Goal: Transaction & Acquisition: Purchase product/service

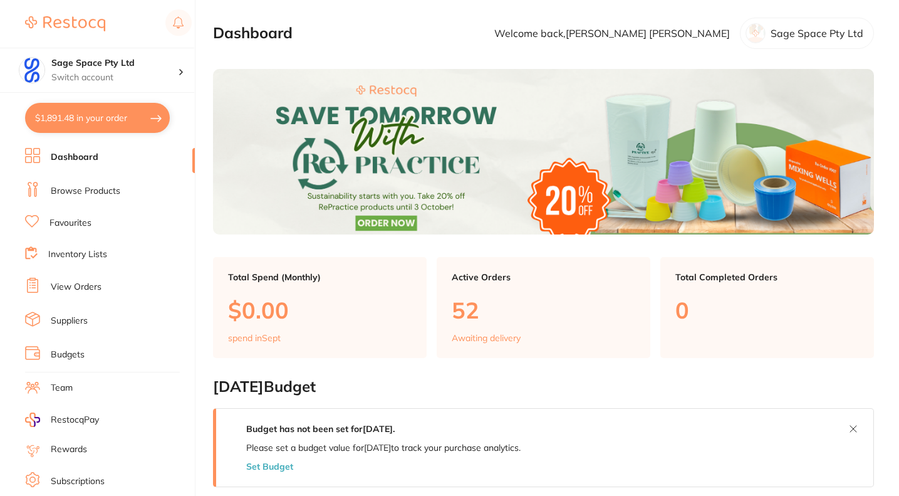
click at [104, 122] on button "$1,891.48 in your order" at bounding box center [97, 118] width 145 height 30
checkbox input "true"
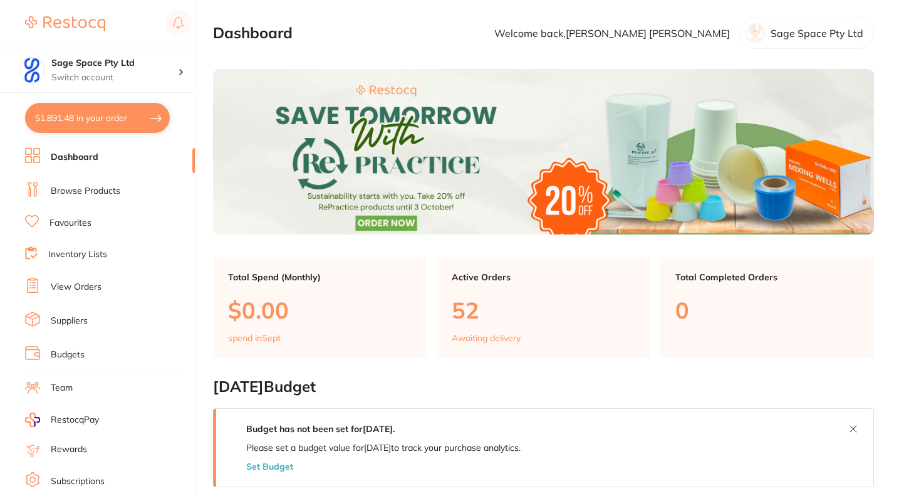
checkbox input "true"
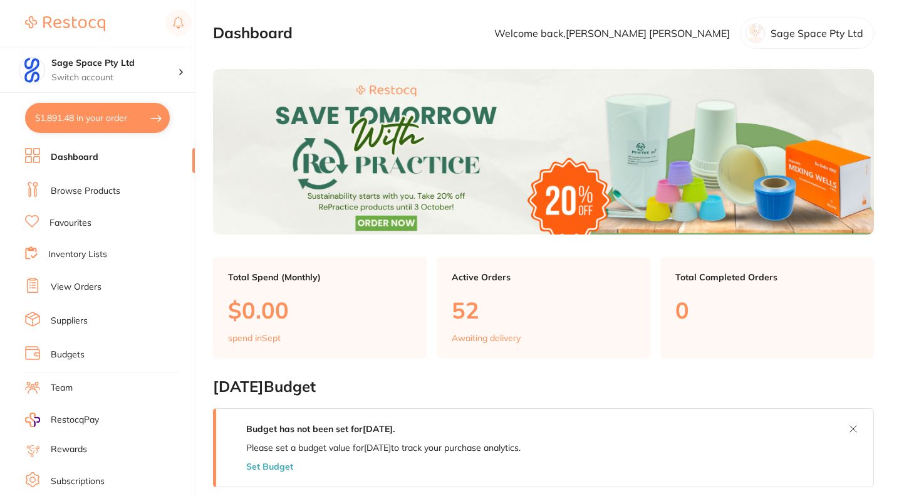
checkbox input "true"
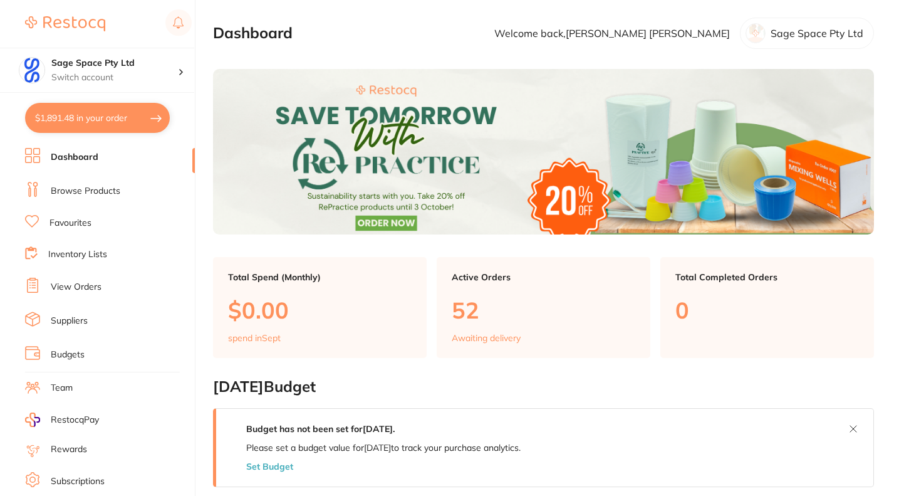
checkbox input "true"
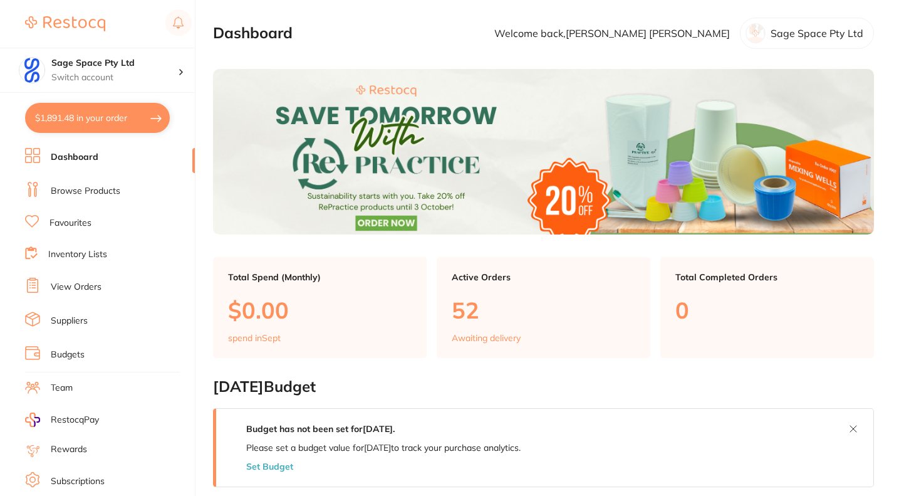
checkbox input "true"
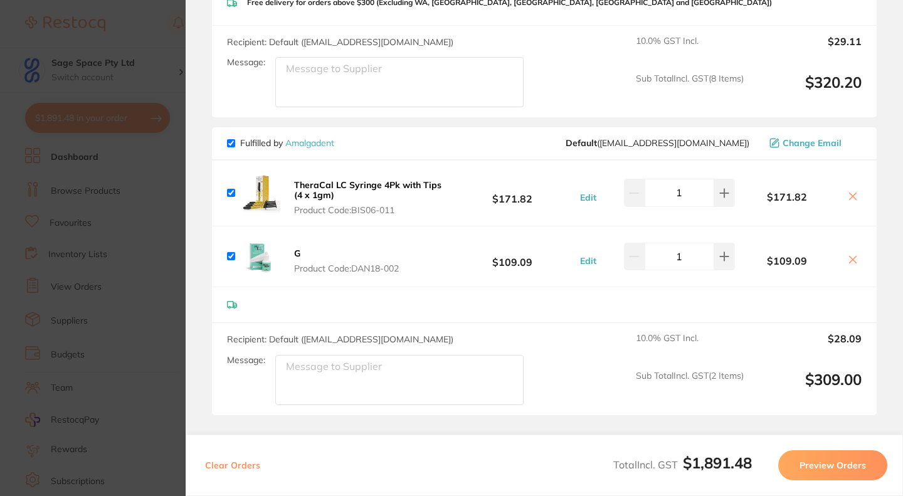
scroll to position [1504, 0]
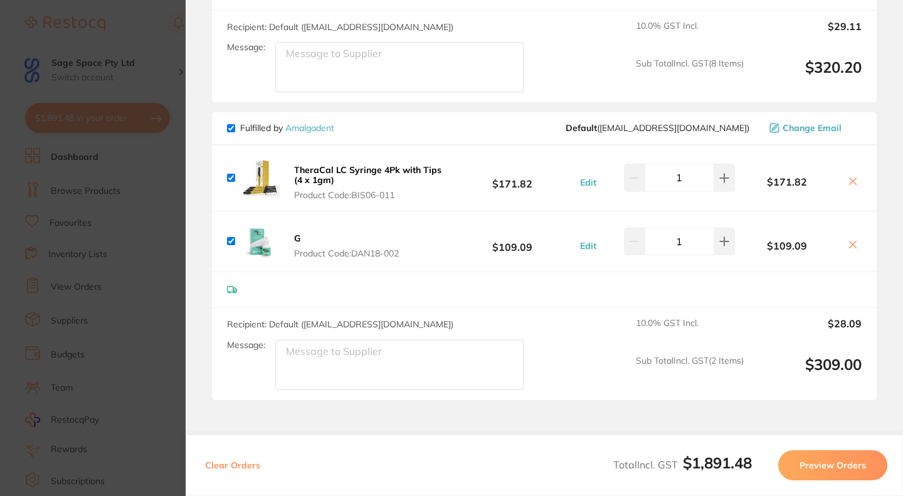
click at [319, 169] on b "TheraCal LC Syringe 4Pk with Tips (4 x 1gm)" at bounding box center [367, 174] width 147 height 21
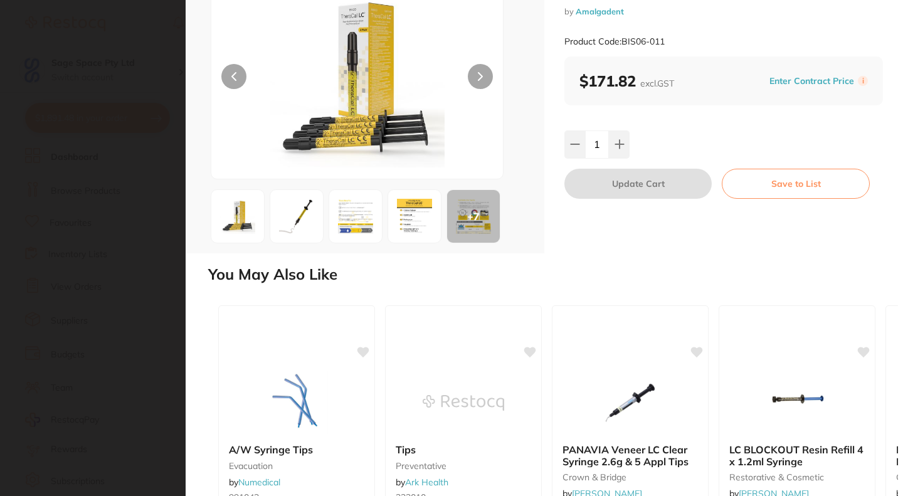
scroll to position [0, 0]
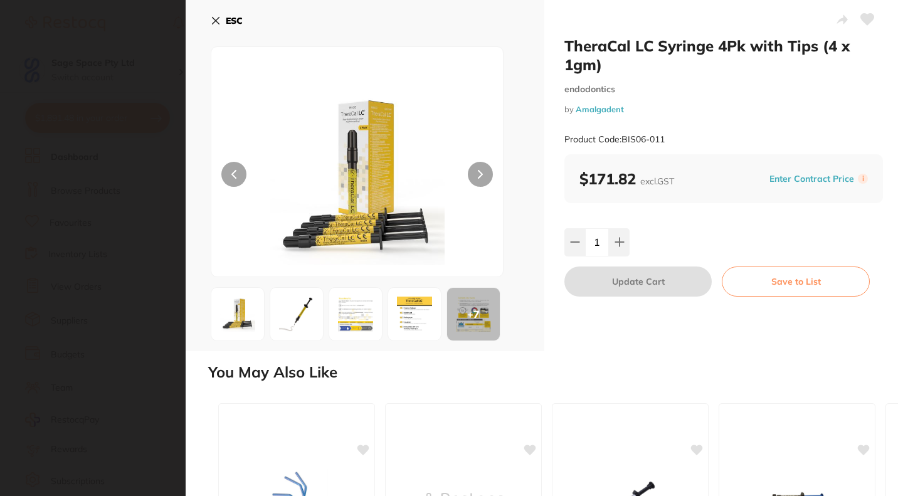
click at [215, 19] on icon at bounding box center [216, 21] width 10 height 10
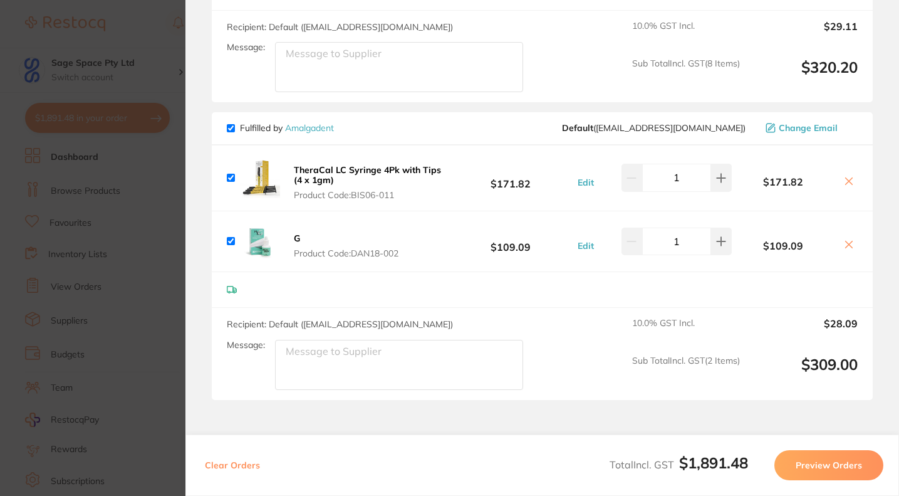
click at [333, 164] on b "TheraCal LC Syringe 4Pk with Tips (4 x 1gm)" at bounding box center [367, 174] width 147 height 21
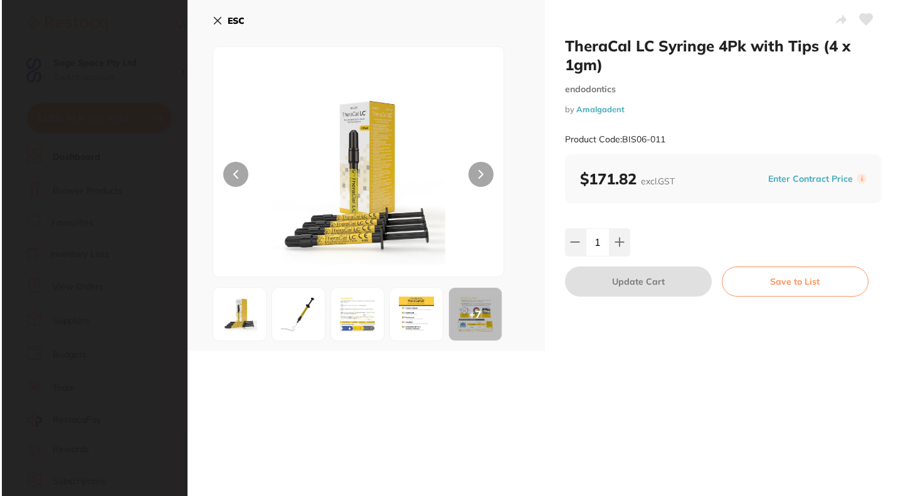
scroll to position [0, 0]
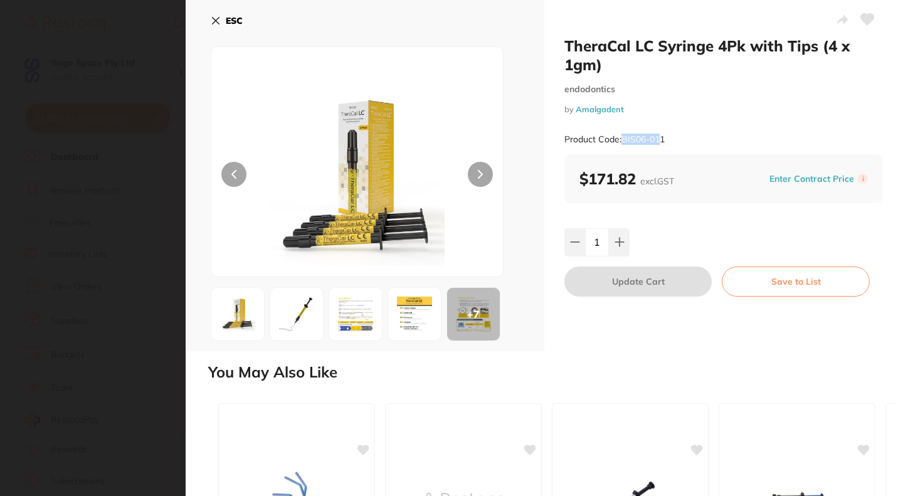
drag, startPoint x: 659, startPoint y: 139, endPoint x: 623, endPoint y: 136, distance: 35.8
click at [623, 136] on small "Product Code: BIS06-011" at bounding box center [614, 139] width 100 height 11
copy small "BIS06-01"
click at [213, 19] on icon at bounding box center [215, 21] width 7 height 7
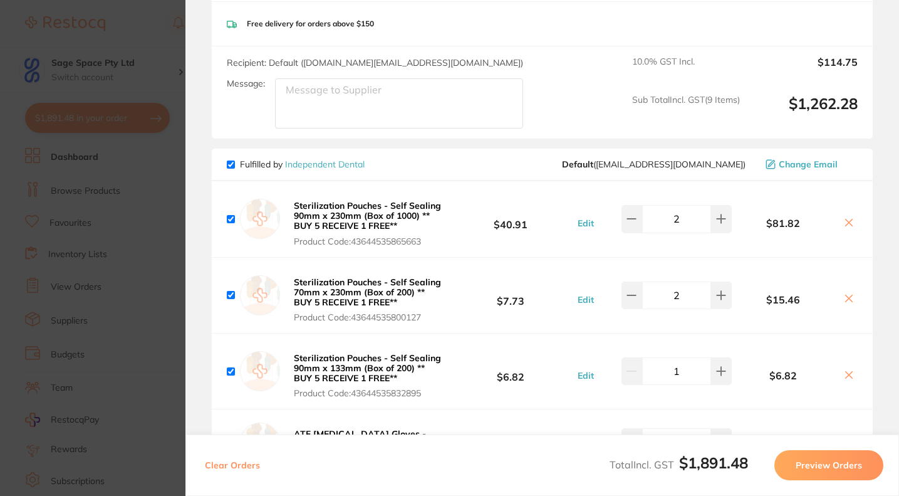
scroll to position [627, 0]
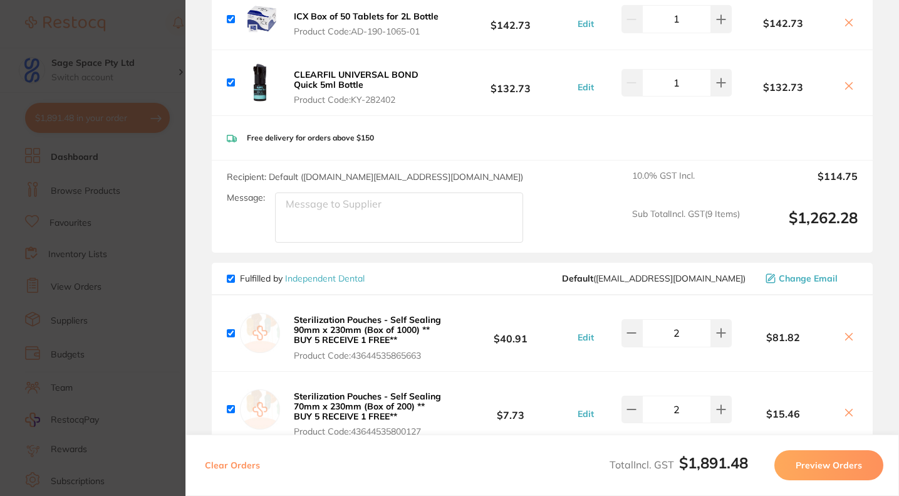
click at [154, 39] on section "Update RRP Set your pre negotiated price for this item. Item Agreed RRP (excl. …" at bounding box center [449, 248] width 899 height 496
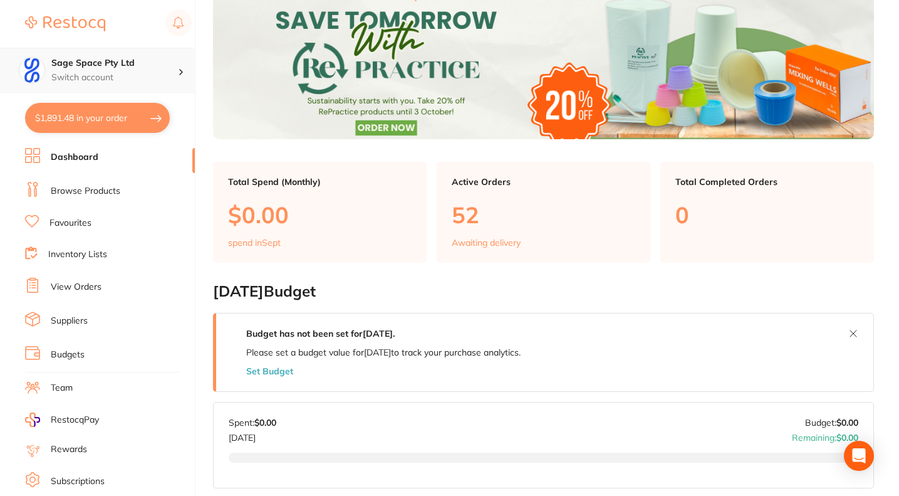
scroll to position [0, 0]
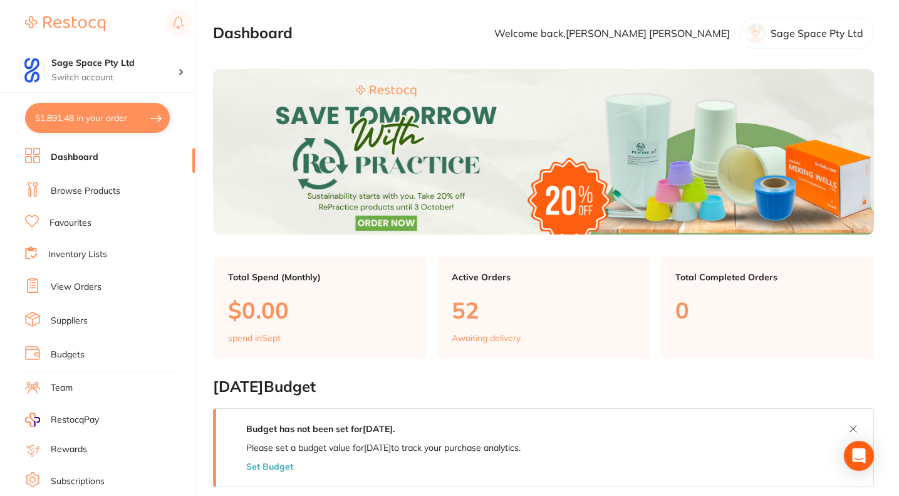
click at [90, 190] on link "Browse Products" at bounding box center [86, 191] width 70 height 13
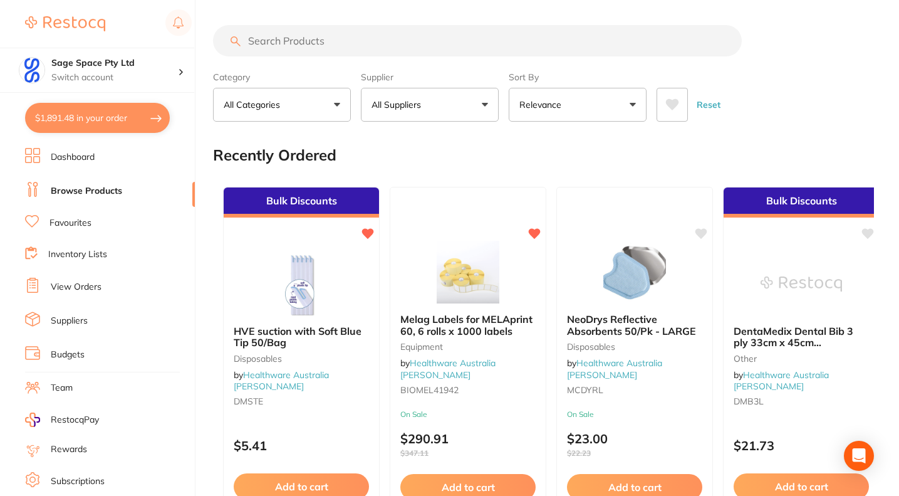
click at [273, 42] on input "search" at bounding box center [477, 40] width 529 height 31
paste input "BIS06-01"
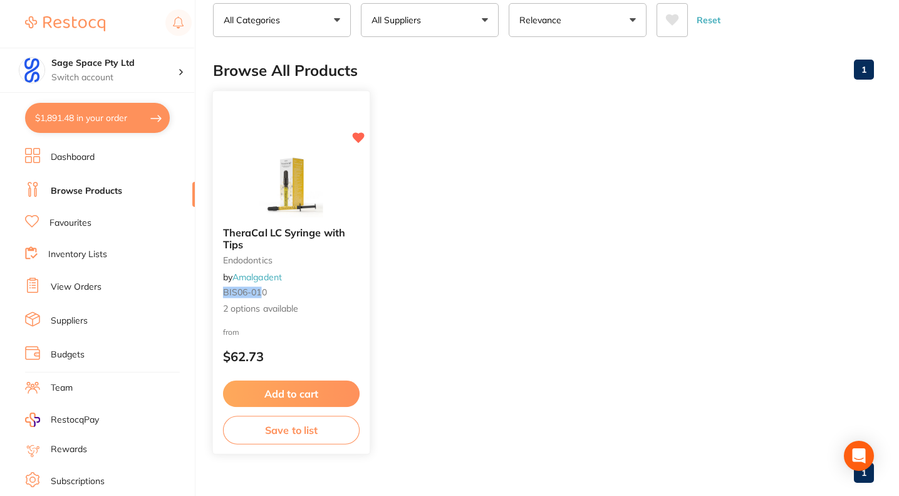
scroll to position [107, 0]
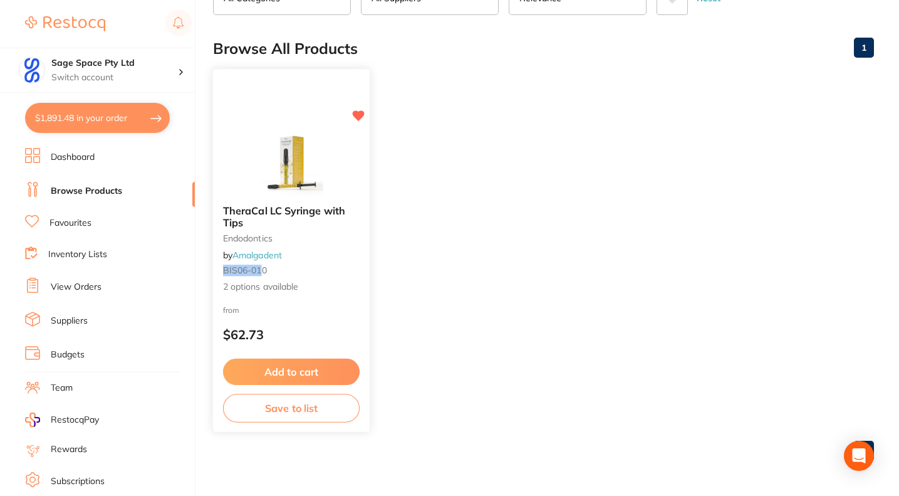
type input "BIS06-01"
click at [289, 146] on img at bounding box center [291, 163] width 82 height 63
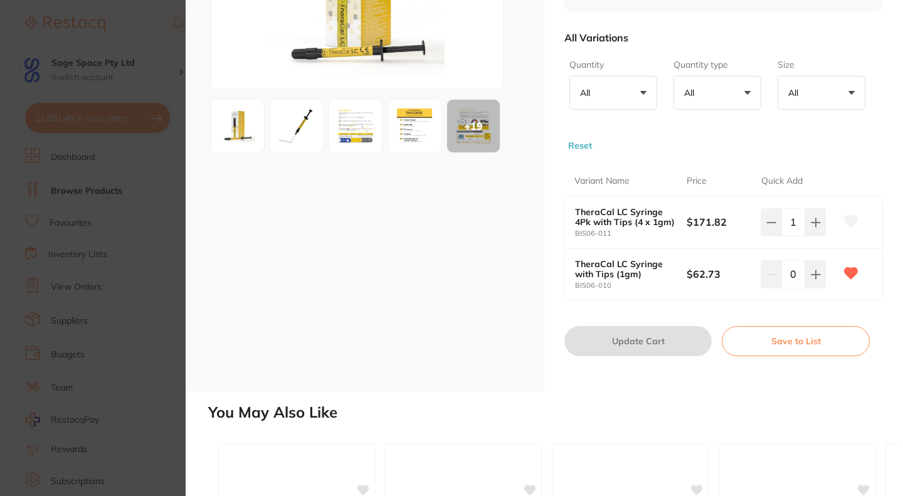
scroll to position [251, 0]
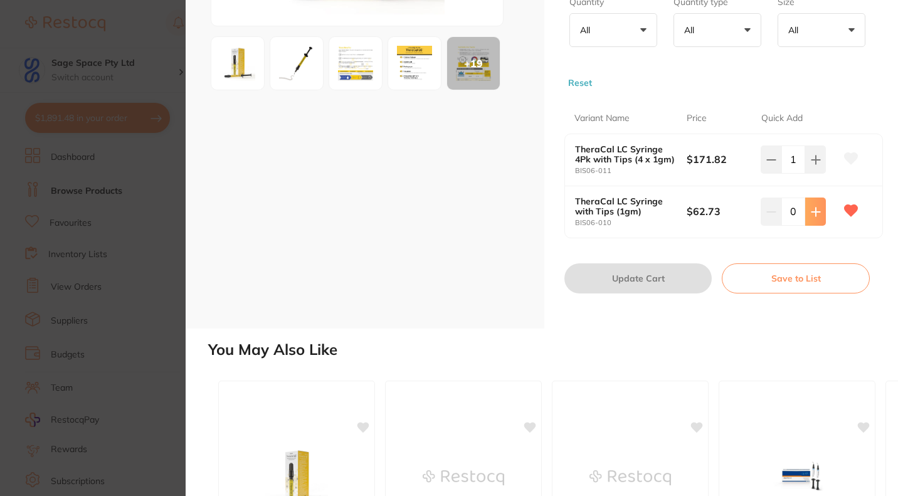
click at [810, 212] on icon at bounding box center [815, 212] width 10 height 10
type input "1"
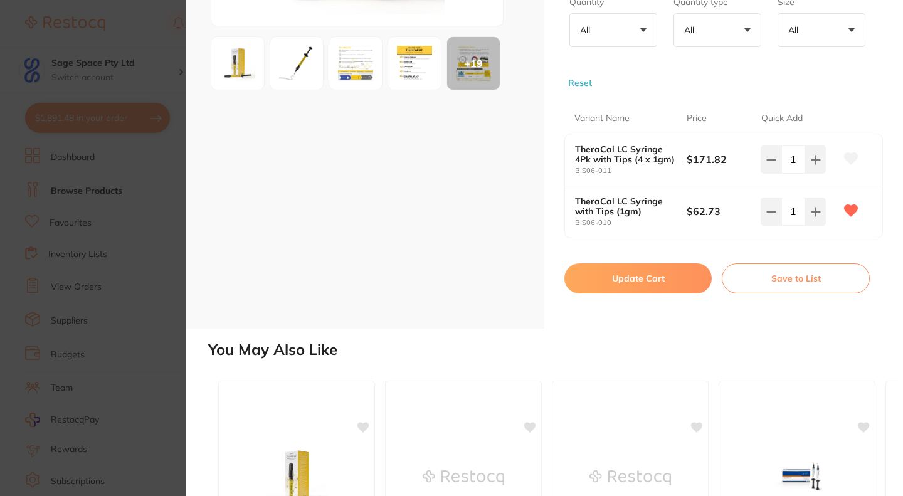
click at [844, 158] on icon at bounding box center [850, 158] width 13 height 11
click at [631, 284] on button "Update Cart" at bounding box center [637, 278] width 147 height 30
checkbox input "false"
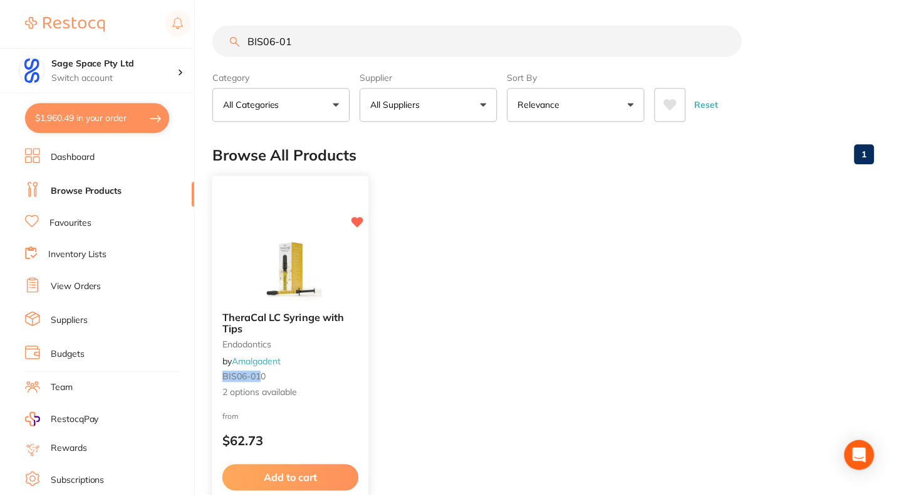
scroll to position [107, 0]
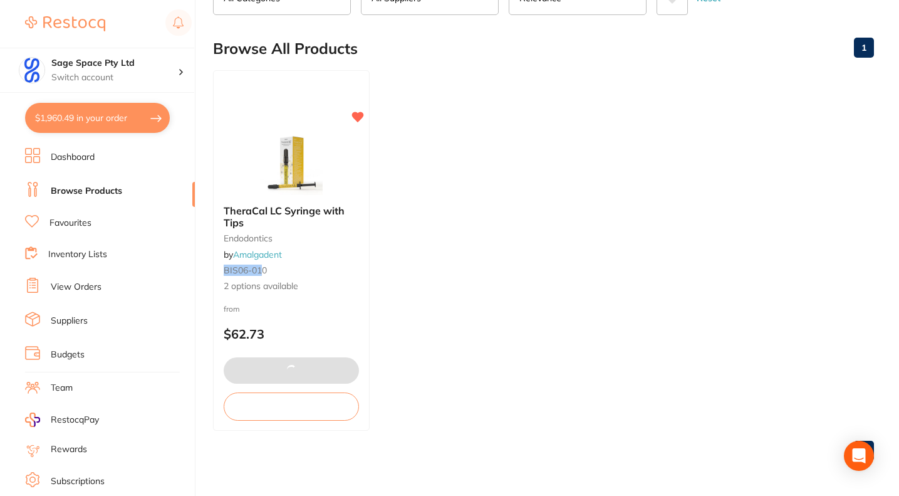
click at [120, 128] on button "$1,960.49 in your order" at bounding box center [97, 118] width 145 height 30
checkbox input "true"
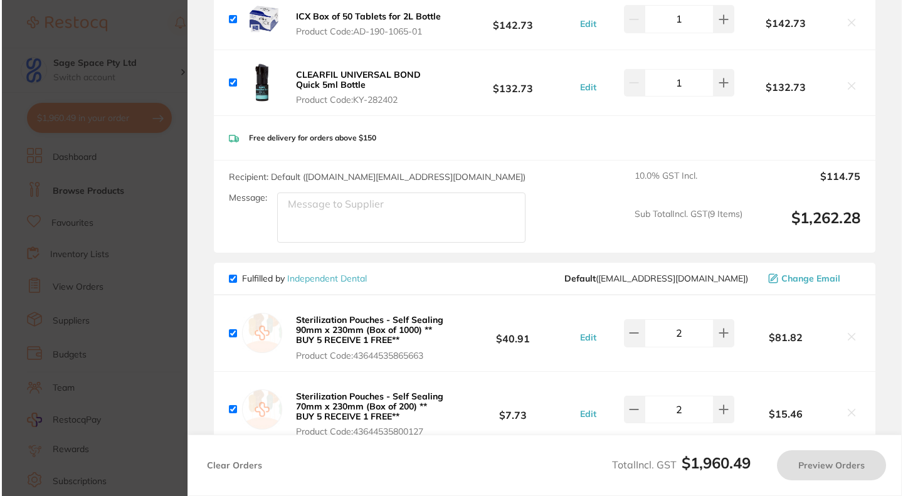
scroll to position [0, 0]
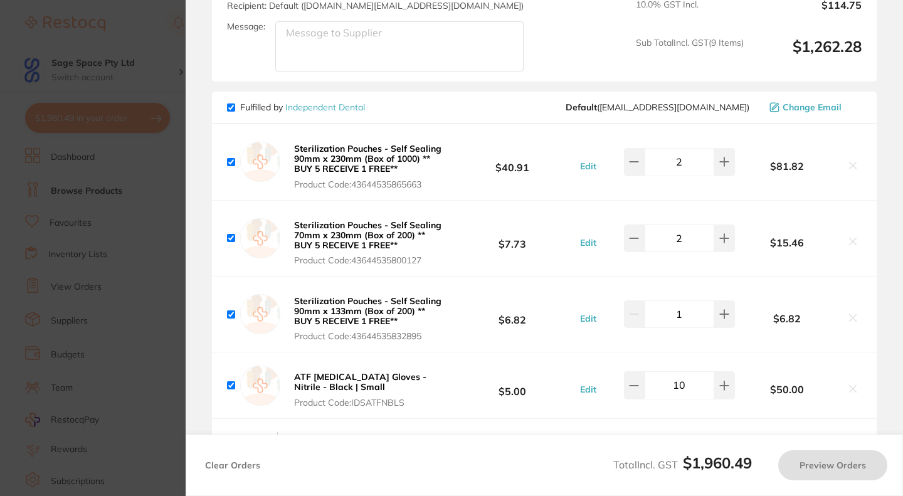
checkbox input "false"
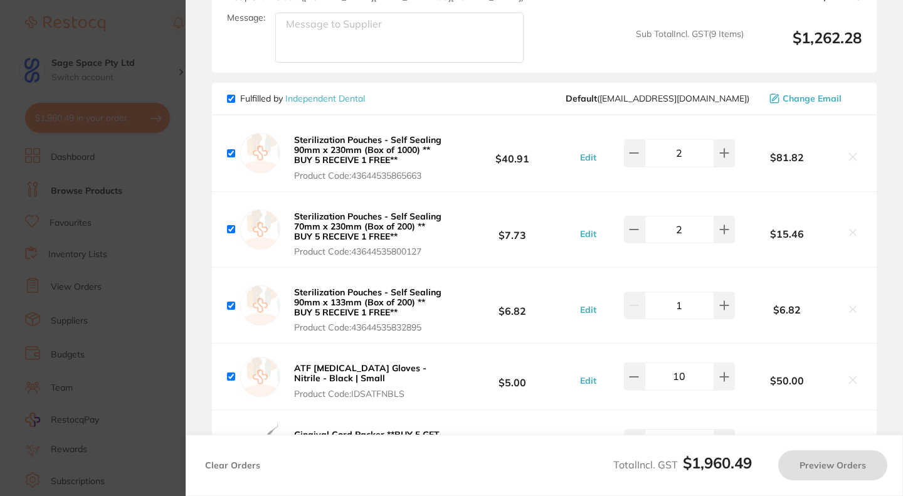
checkbox input "true"
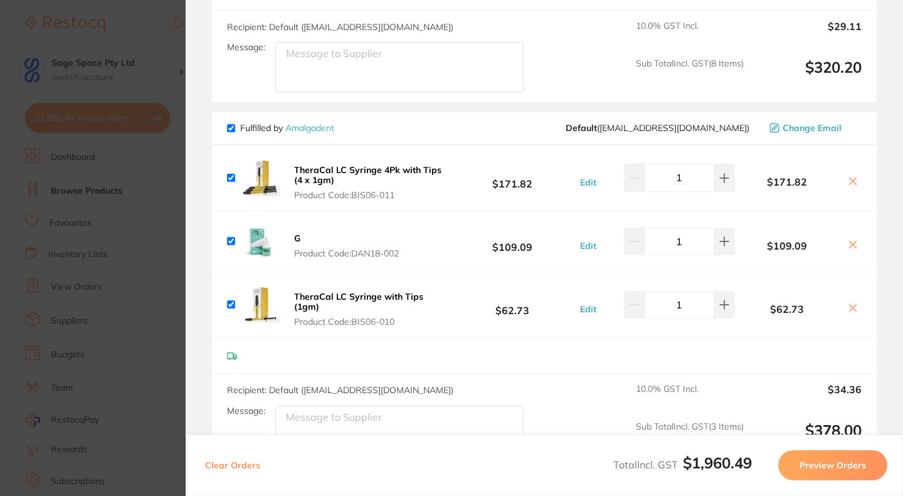
scroll to position [1567, 0]
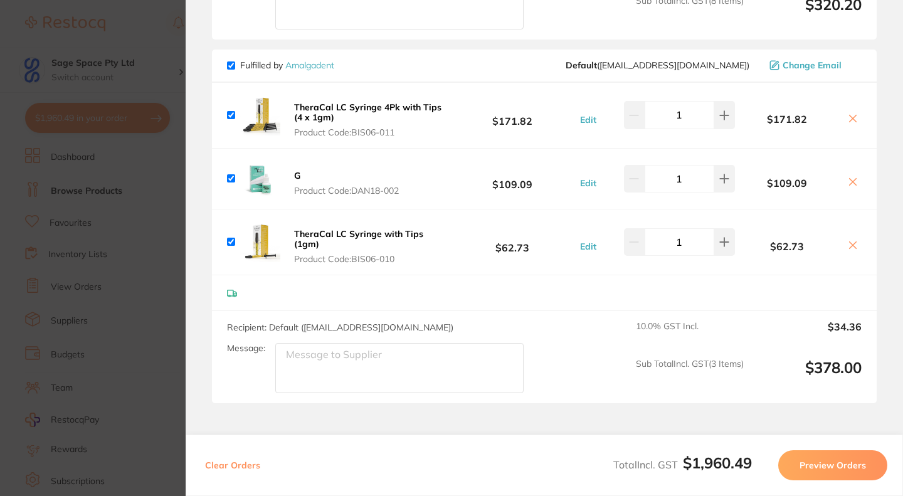
click at [849, 114] on icon at bounding box center [852, 118] width 10 height 10
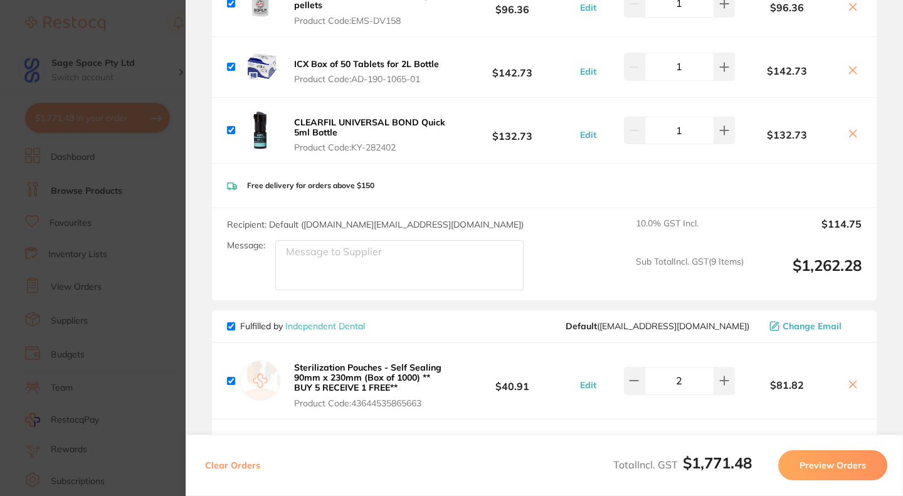
scroll to position [454, 0]
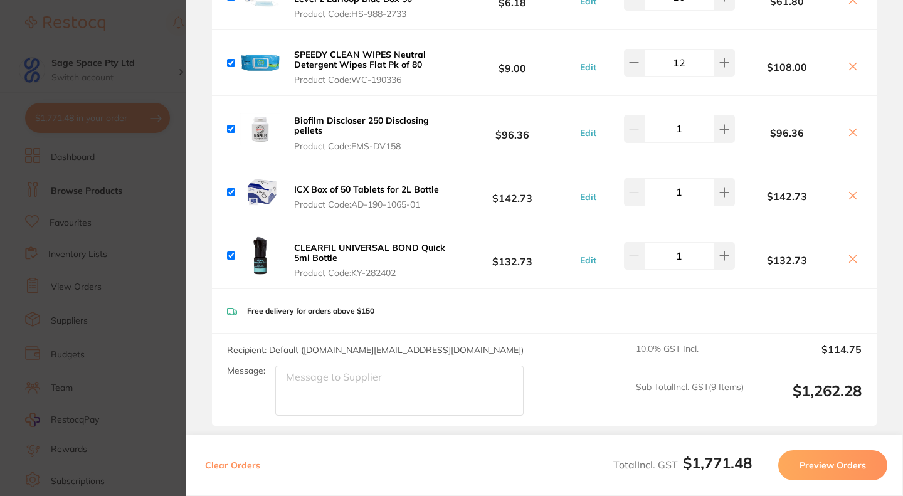
click at [847, 195] on icon at bounding box center [852, 196] width 10 height 10
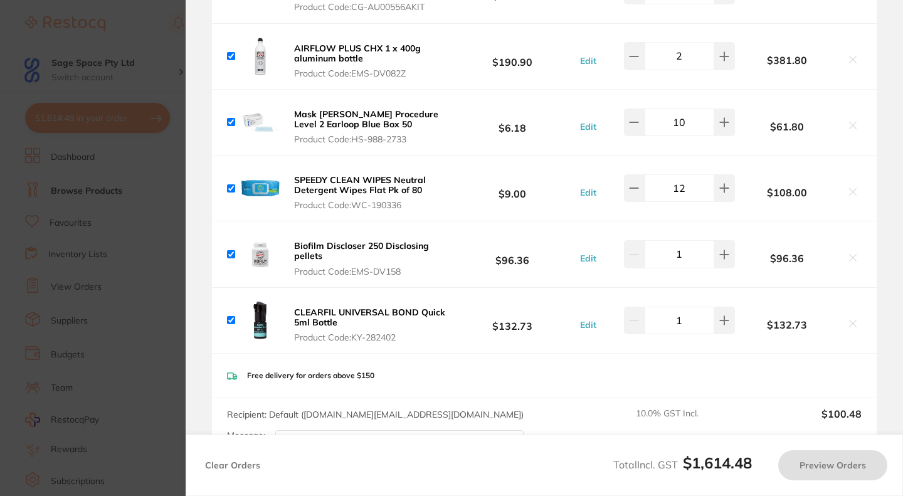
checkbox input "true"
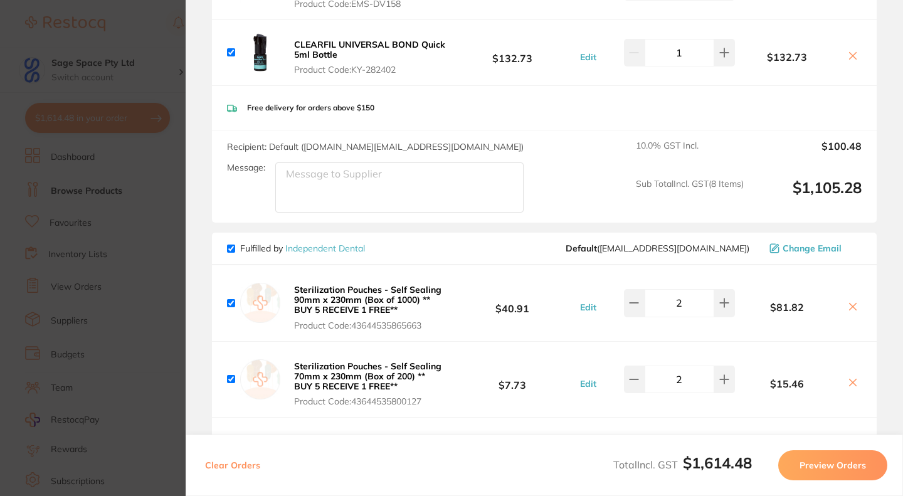
scroll to position [516, 0]
